Goal: Check status

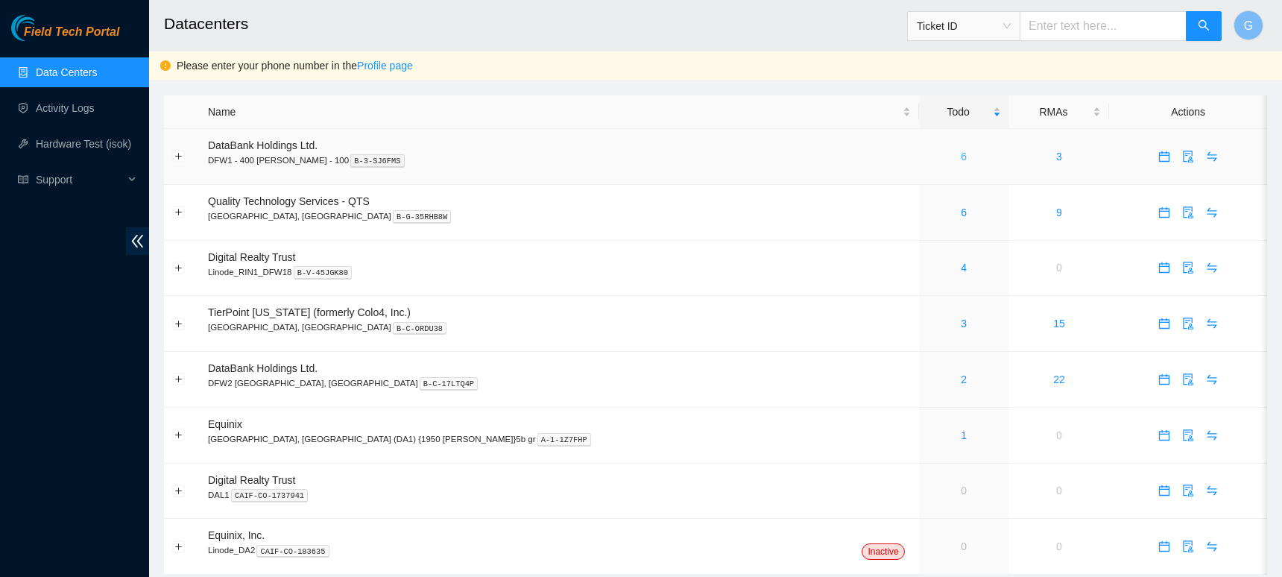
click at [961, 151] on link "6" at bounding box center [964, 157] width 6 height 12
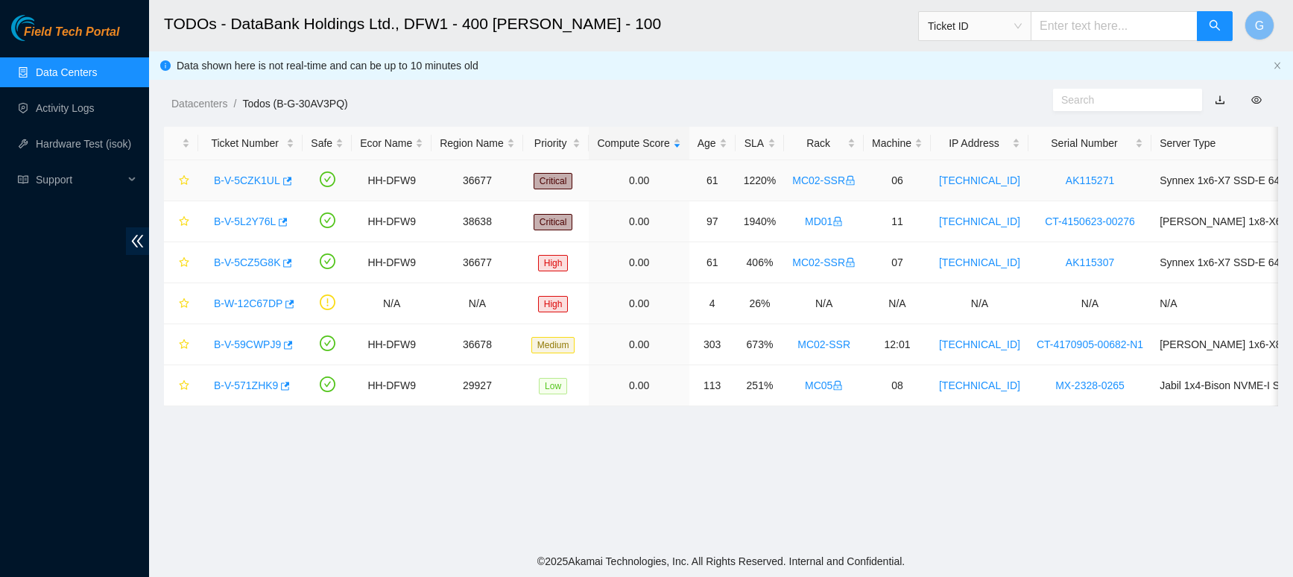
click at [244, 175] on link "B-V-5CZK1UL" at bounding box center [247, 180] width 66 height 12
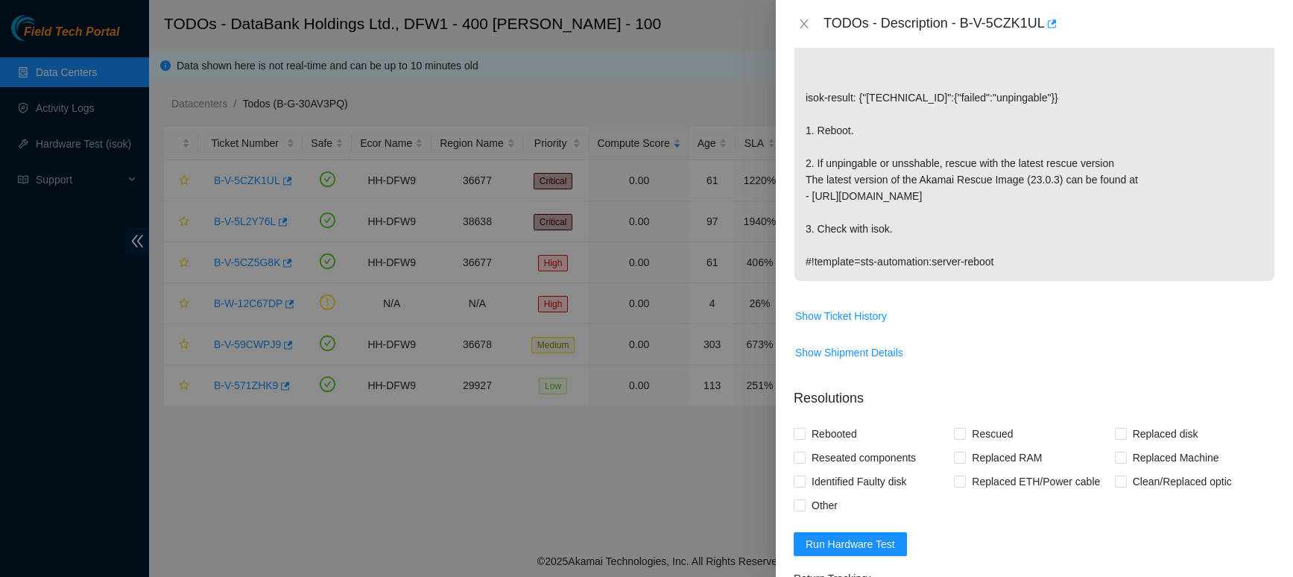
scroll to position [298, 0]
click at [872, 348] on span "Show Shipment Details" at bounding box center [849, 349] width 108 height 16
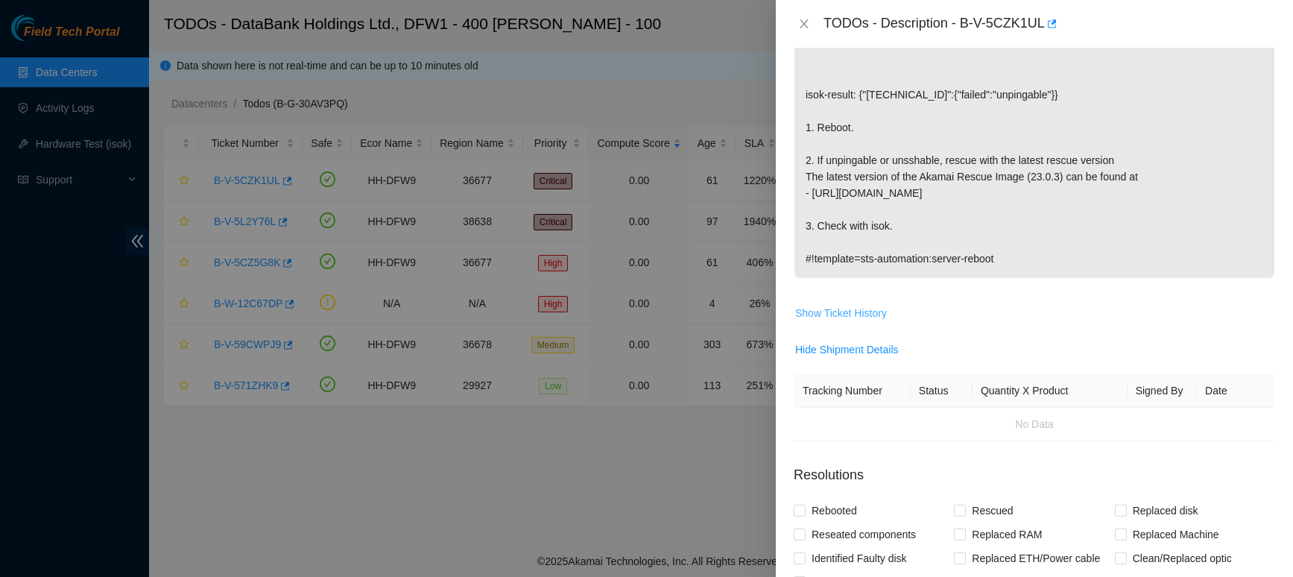
click at [853, 312] on span "Show Ticket History" at bounding box center [841, 313] width 92 height 16
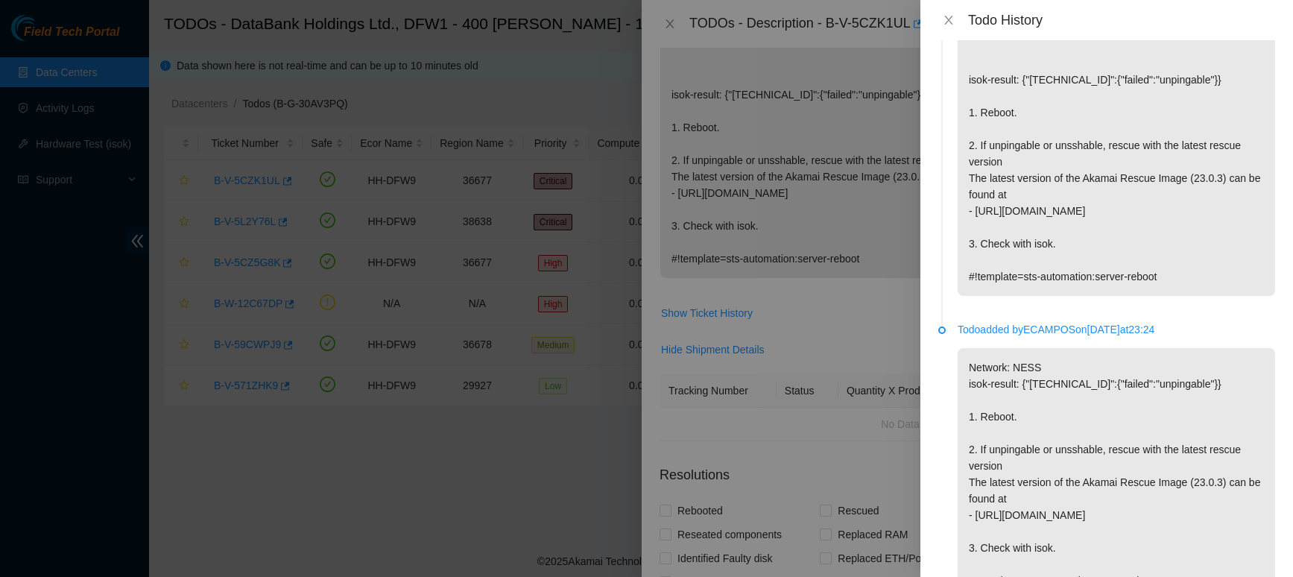
scroll to position [0, 0]
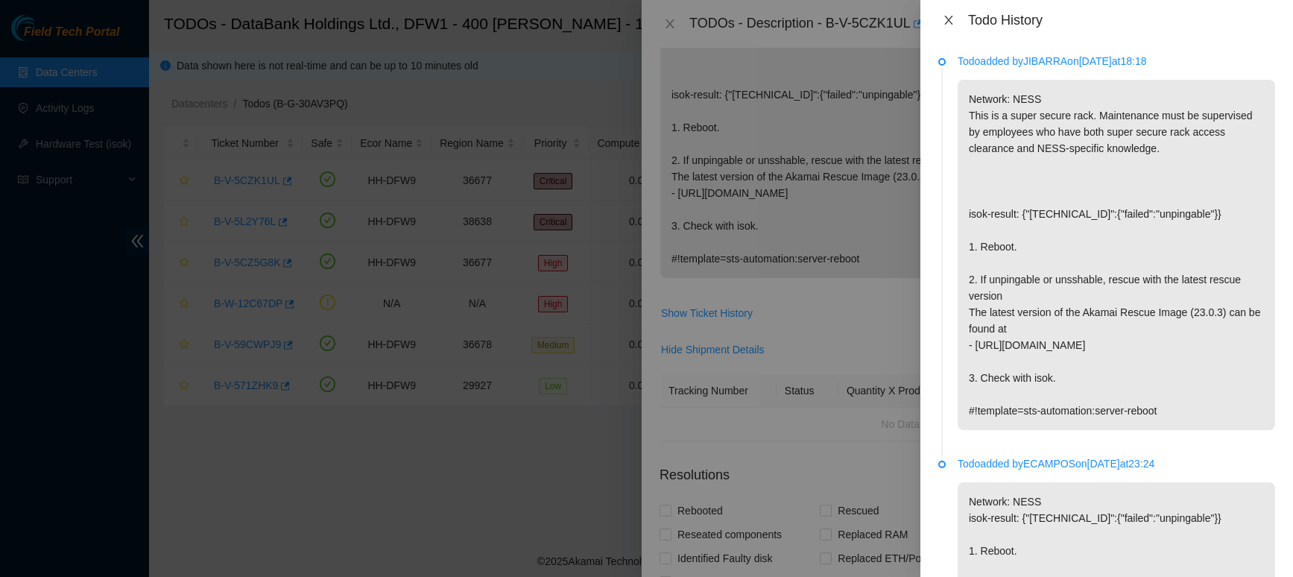
click at [948, 16] on icon "close" at bounding box center [949, 20] width 12 height 12
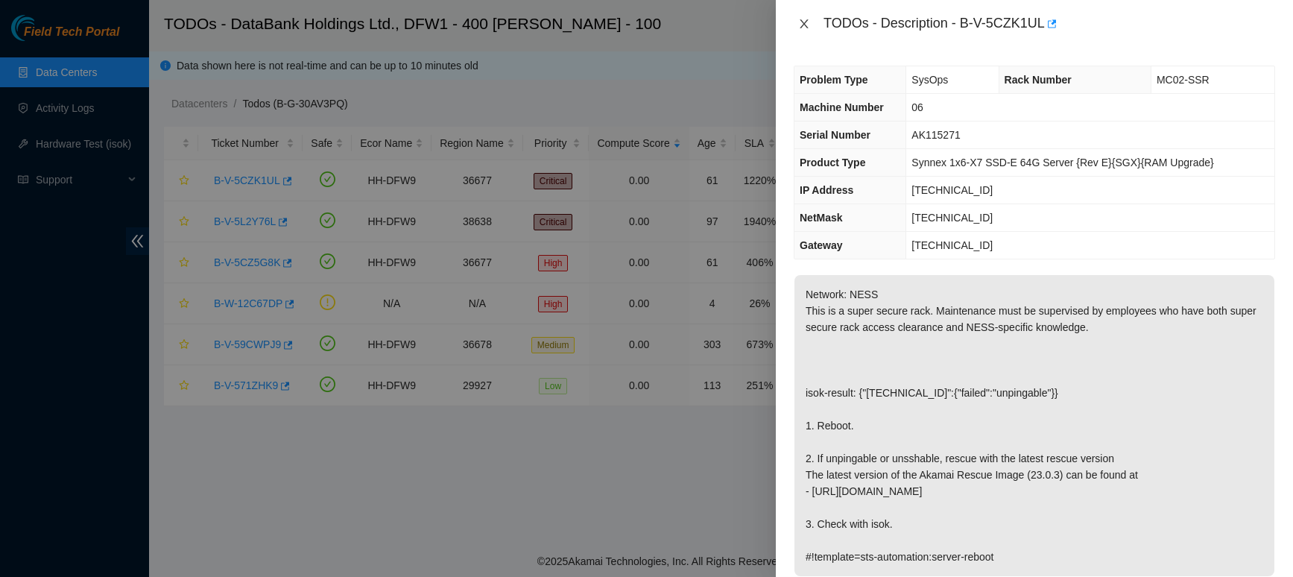
click at [802, 23] on icon "close" at bounding box center [804, 24] width 12 height 12
